Goal: Use online tool/utility: Utilize a website feature to perform a specific function

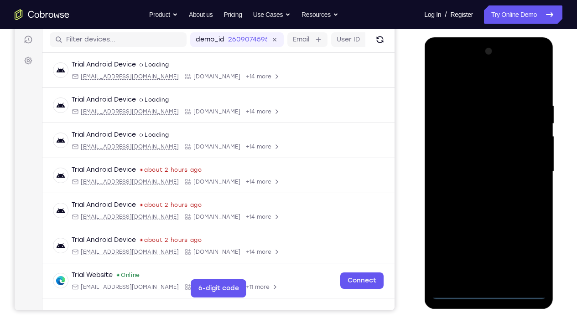
click at [493, 244] on div at bounding box center [488, 171] width 115 height 255
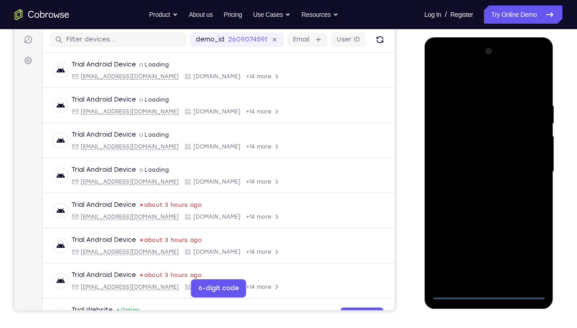
click at [530, 244] on div at bounding box center [488, 171] width 115 height 255
click at [454, 86] on div at bounding box center [488, 171] width 115 height 255
click at [526, 166] on div at bounding box center [488, 171] width 115 height 255
click at [478, 189] on div at bounding box center [488, 171] width 115 height 255
click at [475, 163] on div at bounding box center [488, 171] width 115 height 255
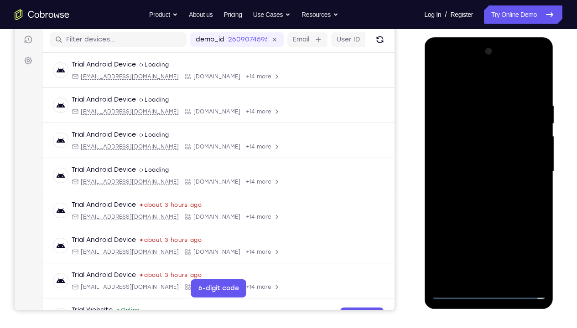
click at [475, 160] on div at bounding box center [488, 171] width 115 height 255
click at [482, 169] on div at bounding box center [488, 171] width 115 height 255
click at [534, 94] on div at bounding box center [488, 171] width 115 height 255
drag, startPoint x: 462, startPoint y: 83, endPoint x: 554, endPoint y: 83, distance: 92.1
click at [550, 83] on div at bounding box center [489, 174] width 130 height 274
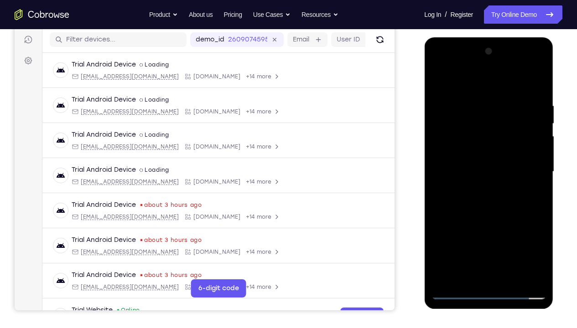
click at [540, 244] on div at bounding box center [488, 171] width 115 height 255
click at [513, 244] on div at bounding box center [488, 171] width 115 height 255
click at [493, 220] on div at bounding box center [488, 171] width 115 height 255
click at [474, 156] on div at bounding box center [488, 171] width 115 height 255
click at [439, 84] on div at bounding box center [488, 171] width 115 height 255
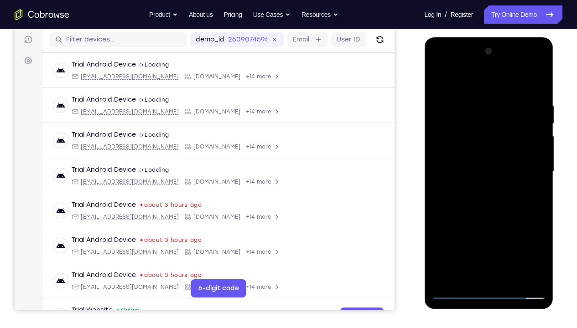
click at [439, 84] on div at bounding box center [488, 171] width 115 height 255
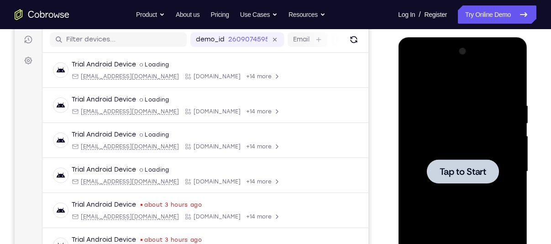
click at [447, 152] on div at bounding box center [462, 171] width 115 height 255
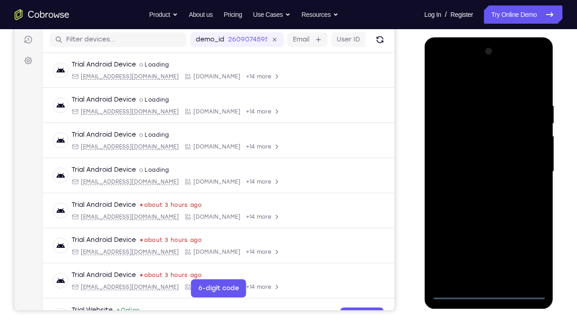
click at [489, 244] on div at bounding box center [488, 171] width 115 height 255
click at [532, 244] on div at bounding box center [488, 171] width 115 height 255
click at [467, 82] on div at bounding box center [488, 171] width 115 height 255
click at [483, 124] on div at bounding box center [488, 171] width 115 height 255
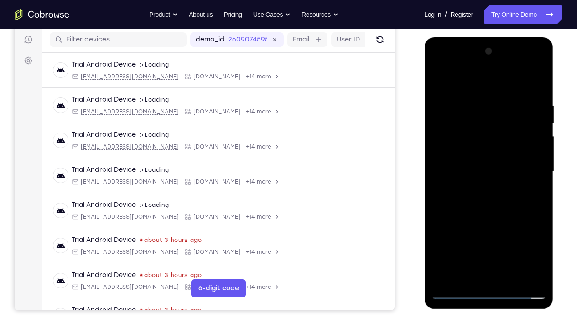
click at [485, 244] on div at bounding box center [488, 171] width 115 height 255
click at [484, 231] on div at bounding box center [488, 171] width 115 height 255
click at [501, 123] on div at bounding box center [488, 171] width 115 height 255
drag, startPoint x: 499, startPoint y: 237, endPoint x: 505, endPoint y: 162, distance: 75.0
click at [505, 162] on div at bounding box center [488, 171] width 115 height 255
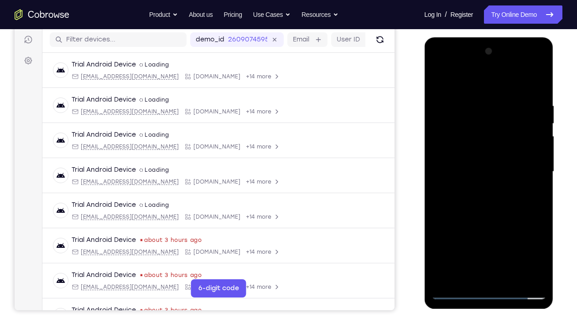
drag, startPoint x: 481, startPoint y: 232, endPoint x: 489, endPoint y: 169, distance: 63.0
click at [489, 169] on div at bounding box center [488, 171] width 115 height 255
drag, startPoint x: 492, startPoint y: 245, endPoint x: 501, endPoint y: 170, distance: 76.3
click at [501, 170] on div at bounding box center [488, 171] width 115 height 255
drag, startPoint x: 483, startPoint y: 240, endPoint x: 489, endPoint y: 192, distance: 48.3
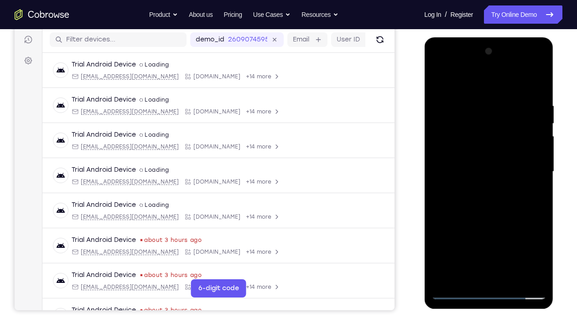
click at [489, 192] on div at bounding box center [488, 171] width 115 height 255
click at [446, 145] on div at bounding box center [488, 171] width 115 height 255
click at [539, 244] on div at bounding box center [488, 171] width 115 height 255
click at [497, 172] on div at bounding box center [488, 171] width 115 height 255
drag, startPoint x: 490, startPoint y: 250, endPoint x: 504, endPoint y: 161, distance: 90.0
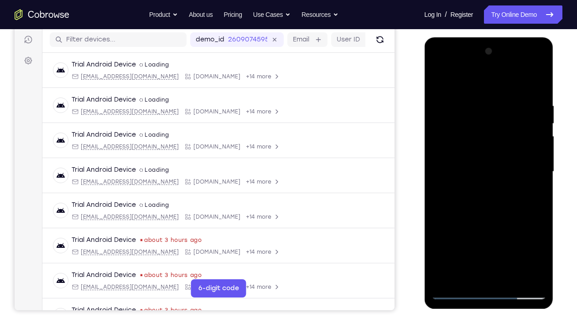
click at [504, 161] on div at bounding box center [488, 171] width 115 height 255
drag, startPoint x: 493, startPoint y: 254, endPoint x: 505, endPoint y: 135, distance: 118.8
click at [505, 135] on div at bounding box center [488, 171] width 115 height 255
drag, startPoint x: 484, startPoint y: 254, endPoint x: 497, endPoint y: 144, distance: 110.7
click at [497, 144] on div at bounding box center [488, 171] width 115 height 255
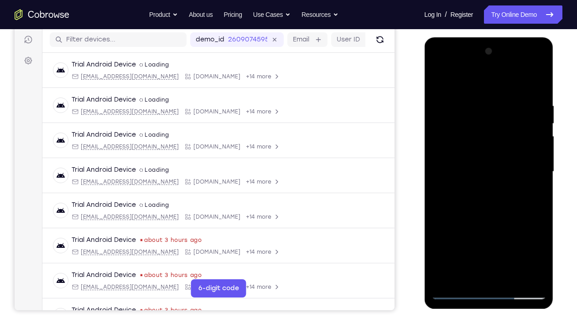
drag, startPoint x: 490, startPoint y: 256, endPoint x: 497, endPoint y: 149, distance: 107.9
click at [497, 149] on div at bounding box center [488, 171] width 115 height 255
drag, startPoint x: 491, startPoint y: 261, endPoint x: 498, endPoint y: 115, distance: 146.1
click at [498, 115] on div at bounding box center [488, 171] width 115 height 255
drag, startPoint x: 496, startPoint y: 238, endPoint x: 500, endPoint y: 119, distance: 119.1
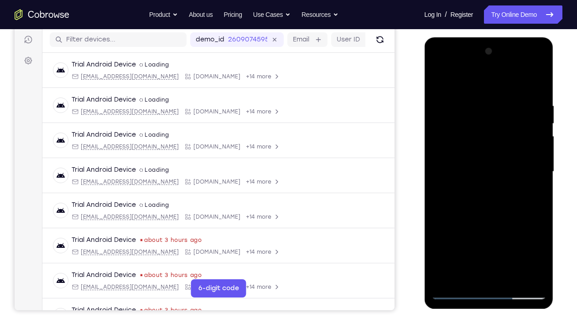
click at [500, 119] on div at bounding box center [488, 171] width 115 height 255
drag, startPoint x: 489, startPoint y: 256, endPoint x: 494, endPoint y: 151, distance: 105.5
click at [494, 151] on div at bounding box center [488, 171] width 115 height 255
drag, startPoint x: 491, startPoint y: 262, endPoint x: 501, endPoint y: 161, distance: 100.8
click at [501, 161] on div at bounding box center [488, 171] width 115 height 255
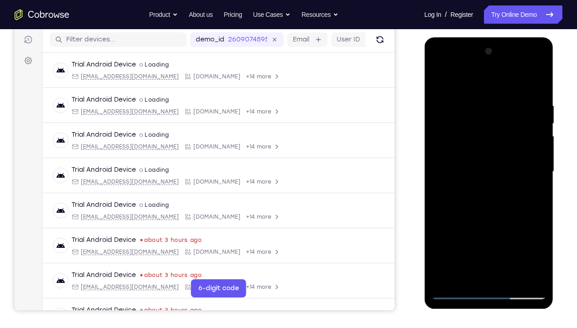
drag, startPoint x: 493, startPoint y: 251, endPoint x: 492, endPoint y: 153, distance: 98.1
click at [492, 153] on div at bounding box center [488, 171] width 115 height 255
click at [457, 244] on div at bounding box center [488, 171] width 115 height 255
click at [520, 196] on div at bounding box center [488, 171] width 115 height 255
drag, startPoint x: 496, startPoint y: 245, endPoint x: 498, endPoint y: 102, distance: 143.7
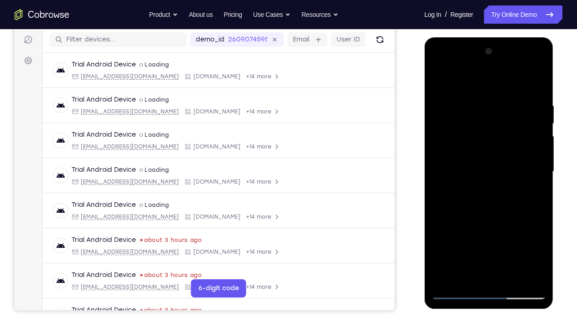
click at [498, 102] on div at bounding box center [488, 171] width 115 height 255
drag, startPoint x: 483, startPoint y: 269, endPoint x: 488, endPoint y: 129, distance: 139.7
click at [488, 129] on div at bounding box center [488, 171] width 115 height 255
drag, startPoint x: 489, startPoint y: 274, endPoint x: 488, endPoint y: 100, distance: 174.2
click at [488, 100] on div at bounding box center [488, 171] width 115 height 255
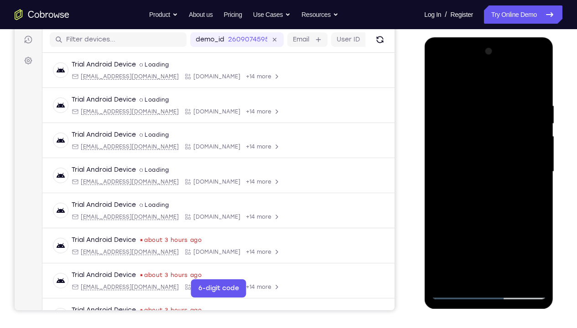
drag, startPoint x: 494, startPoint y: 264, endPoint x: 492, endPoint y: 101, distance: 163.3
click at [492, 101] on div at bounding box center [488, 171] width 115 height 255
drag, startPoint x: 488, startPoint y: 257, endPoint x: 492, endPoint y: 115, distance: 141.4
click at [492, 115] on div at bounding box center [488, 171] width 115 height 255
drag, startPoint x: 495, startPoint y: 263, endPoint x: 491, endPoint y: 96, distance: 166.5
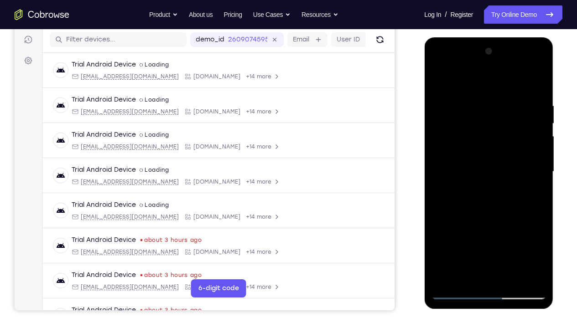
click at [491, 96] on div at bounding box center [488, 171] width 115 height 255
drag, startPoint x: 491, startPoint y: 260, endPoint x: 494, endPoint y: 159, distance: 101.7
click at [494, 159] on div at bounding box center [488, 171] width 115 height 255
drag, startPoint x: 494, startPoint y: 253, endPoint x: 488, endPoint y: 119, distance: 133.3
click at [488, 119] on div at bounding box center [488, 171] width 115 height 255
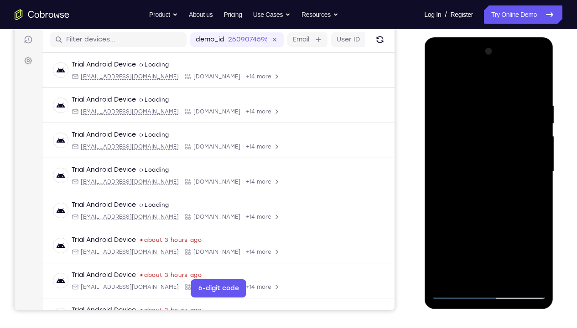
drag, startPoint x: 483, startPoint y: 271, endPoint x: 483, endPoint y: 119, distance: 152.3
click at [483, 119] on div at bounding box center [488, 171] width 115 height 255
drag, startPoint x: 474, startPoint y: 267, endPoint x: 481, endPoint y: 112, distance: 155.7
click at [481, 112] on div at bounding box center [488, 171] width 115 height 255
drag, startPoint x: 491, startPoint y: 249, endPoint x: 494, endPoint y: 111, distance: 137.3
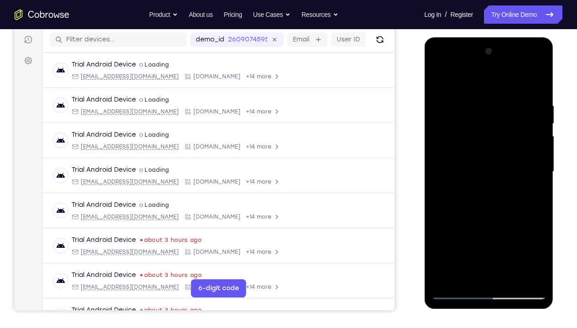
click at [494, 111] on div at bounding box center [488, 171] width 115 height 255
drag, startPoint x: 491, startPoint y: 264, endPoint x: 501, endPoint y: 114, distance: 150.0
click at [501, 114] on div at bounding box center [488, 171] width 115 height 255
drag, startPoint x: 491, startPoint y: 265, endPoint x: 502, endPoint y: 155, distance: 111.3
click at [502, 155] on div at bounding box center [488, 171] width 115 height 255
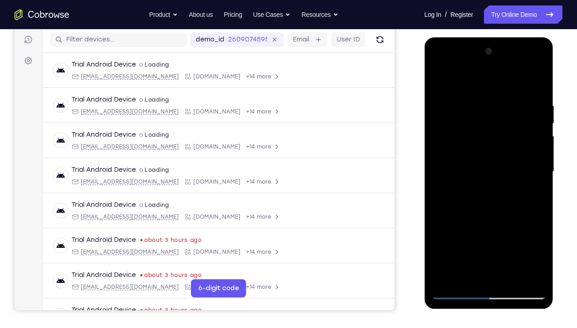
drag, startPoint x: 491, startPoint y: 260, endPoint x: 496, endPoint y: 126, distance: 133.3
click at [496, 126] on div at bounding box center [488, 171] width 115 height 255
drag, startPoint x: 488, startPoint y: 259, endPoint x: 502, endPoint y: 119, distance: 141.1
click at [502, 119] on div at bounding box center [488, 171] width 115 height 255
drag, startPoint x: 493, startPoint y: 268, endPoint x: 503, endPoint y: 130, distance: 138.1
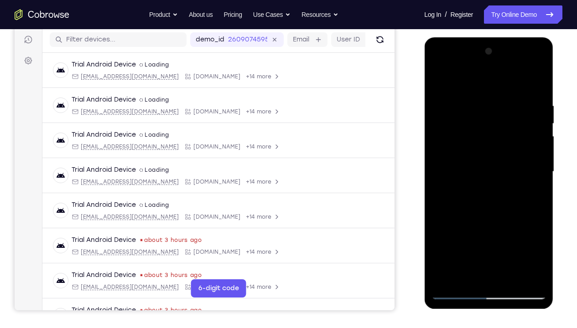
click at [503, 130] on div at bounding box center [488, 171] width 115 height 255
drag, startPoint x: 502, startPoint y: 258, endPoint x: 499, endPoint y: 126, distance: 132.3
click at [499, 126] on div at bounding box center [488, 171] width 115 height 255
drag, startPoint x: 491, startPoint y: 259, endPoint x: 504, endPoint y: 111, distance: 147.9
click at [504, 111] on div at bounding box center [488, 171] width 115 height 255
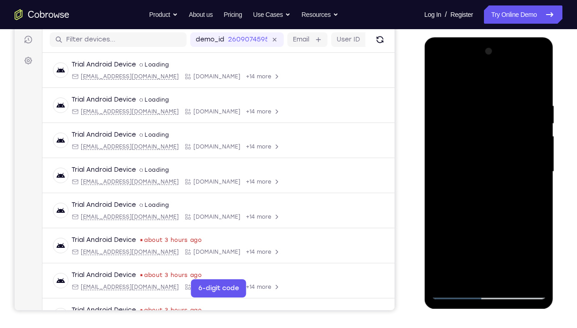
drag, startPoint x: 493, startPoint y: 259, endPoint x: 499, endPoint y: 104, distance: 154.8
click at [499, 104] on div at bounding box center [488, 171] width 115 height 255
click at [478, 218] on div at bounding box center [488, 171] width 115 height 255
click at [509, 135] on div at bounding box center [488, 171] width 115 height 255
click at [464, 144] on div at bounding box center [488, 171] width 115 height 255
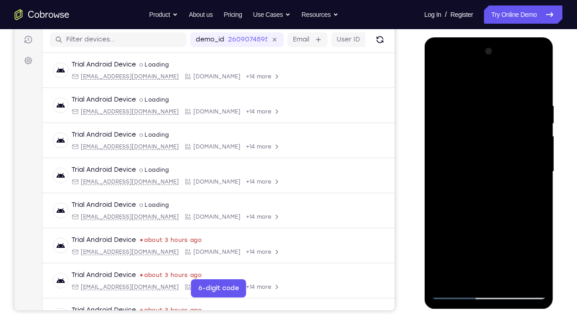
drag, startPoint x: 497, startPoint y: 163, endPoint x: 497, endPoint y: 106, distance: 57.5
click at [497, 106] on div at bounding box center [488, 171] width 115 height 255
click at [489, 157] on div at bounding box center [488, 171] width 115 height 255
drag, startPoint x: 484, startPoint y: 157, endPoint x: 484, endPoint y: 185, distance: 27.8
click at [484, 185] on div at bounding box center [488, 171] width 115 height 255
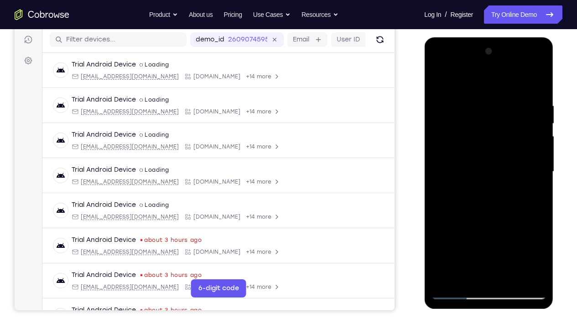
click at [489, 183] on div at bounding box center [488, 171] width 115 height 255
drag, startPoint x: 478, startPoint y: 226, endPoint x: 473, endPoint y: 243, distance: 17.8
click at [473, 243] on div at bounding box center [488, 171] width 115 height 255
click at [485, 214] on div at bounding box center [488, 171] width 115 height 255
click at [490, 211] on div at bounding box center [488, 171] width 115 height 255
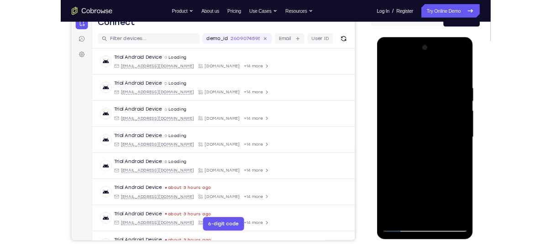
scroll to position [100, 0]
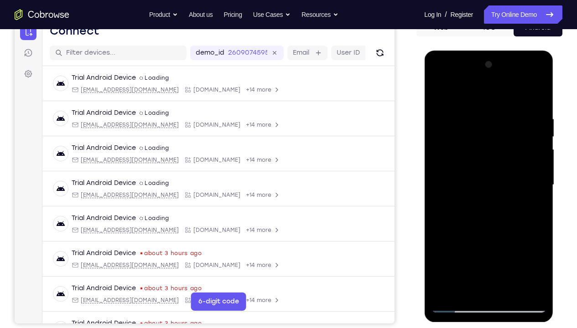
click at [490, 226] on div at bounding box center [488, 184] width 115 height 255
click at [491, 185] on div at bounding box center [488, 184] width 115 height 255
click at [535, 80] on div at bounding box center [488, 184] width 115 height 255
click at [489, 228] on div at bounding box center [488, 184] width 115 height 255
click at [540, 244] on div at bounding box center [488, 184] width 115 height 255
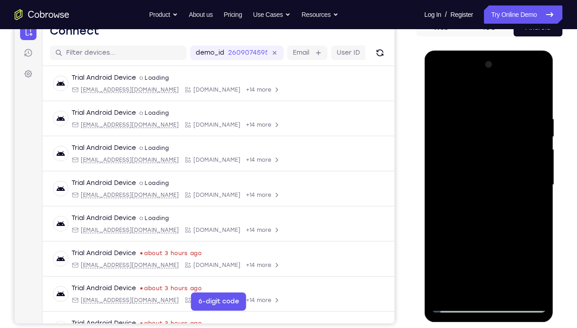
drag, startPoint x: 530, startPoint y: 269, endPoint x: 518, endPoint y: 153, distance: 116.0
click at [518, 153] on div at bounding box center [488, 184] width 115 height 255
drag, startPoint x: 522, startPoint y: 283, endPoint x: 520, endPoint y: 209, distance: 74.4
click at [520, 209] on div at bounding box center [488, 184] width 115 height 255
click at [504, 244] on div at bounding box center [488, 184] width 115 height 255
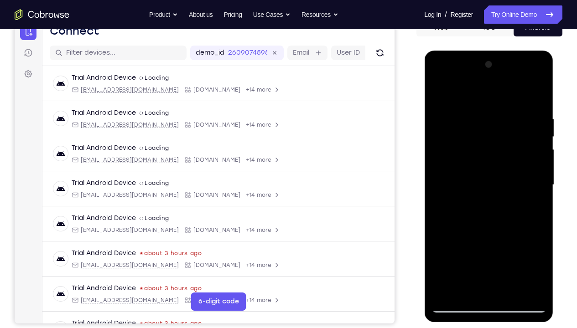
click at [471, 244] on div at bounding box center [488, 184] width 115 height 255
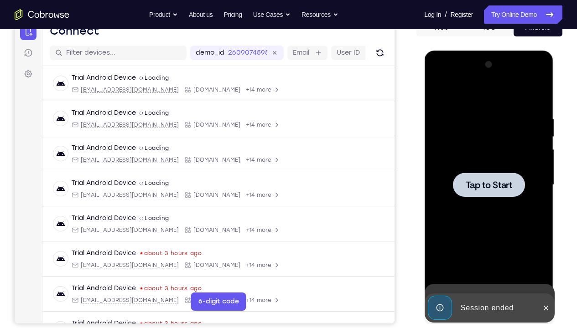
drag, startPoint x: 496, startPoint y: 110, endPoint x: 499, endPoint y: 234, distance: 123.2
click at [499, 51] on div "Tap to Start" at bounding box center [488, 51] width 129 height 0
